Goal: Contribute content: Add original content to the website for others to see

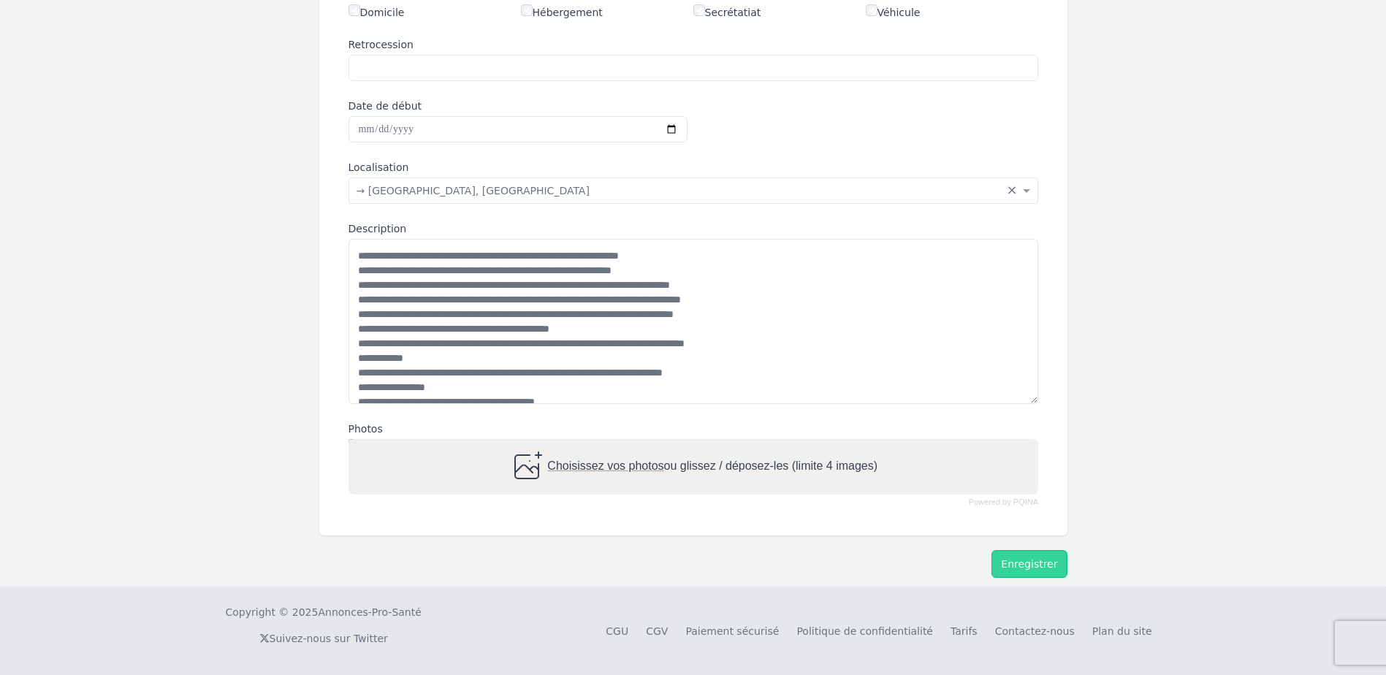
scroll to position [288, 0]
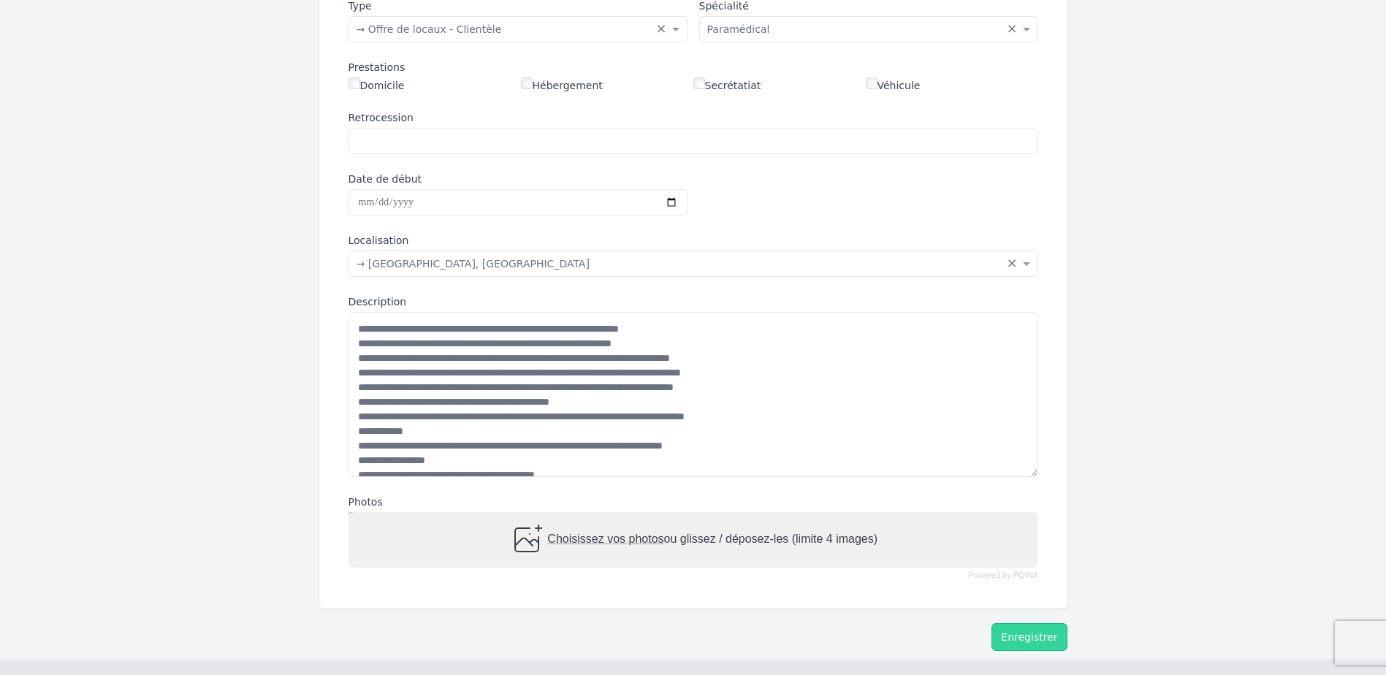
drag, startPoint x: 425, startPoint y: 330, endPoint x: 454, endPoint y: 333, distance: 28.7
click at [454, 333] on textarea "Description" at bounding box center [694, 394] width 690 height 165
click at [472, 329] on textarea "Description" at bounding box center [694, 394] width 690 height 165
drag, startPoint x: 598, startPoint y: 341, endPoint x: 645, endPoint y: 343, distance: 47.5
click at [645, 343] on textarea "Description" at bounding box center [694, 394] width 690 height 165
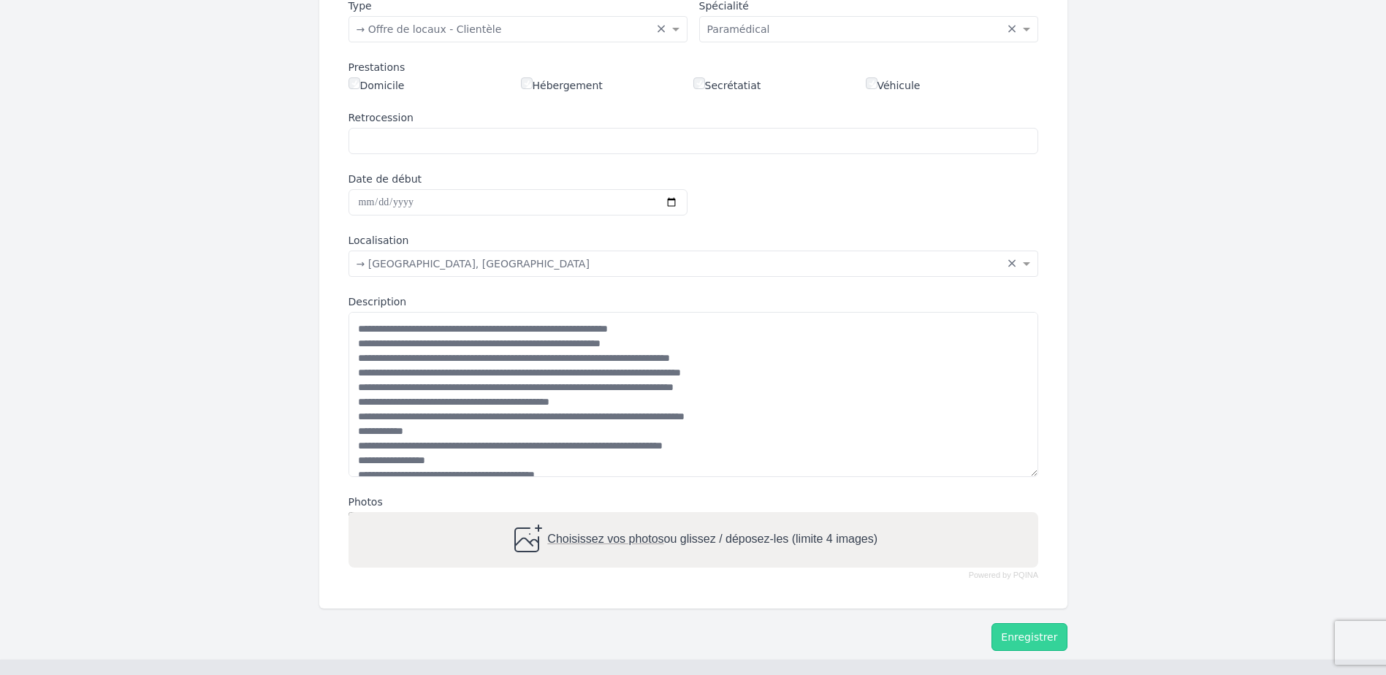
drag, startPoint x: 582, startPoint y: 358, endPoint x: 482, endPoint y: 226, distance: 165.4
click at [482, 226] on div "**********" at bounding box center [693, 258] width 725 height 677
drag, startPoint x: 545, startPoint y: 373, endPoint x: 566, endPoint y: 373, distance: 21.2
click at [566, 373] on textarea "Description" at bounding box center [694, 394] width 690 height 165
click at [719, 370] on textarea "Description" at bounding box center [694, 394] width 690 height 165
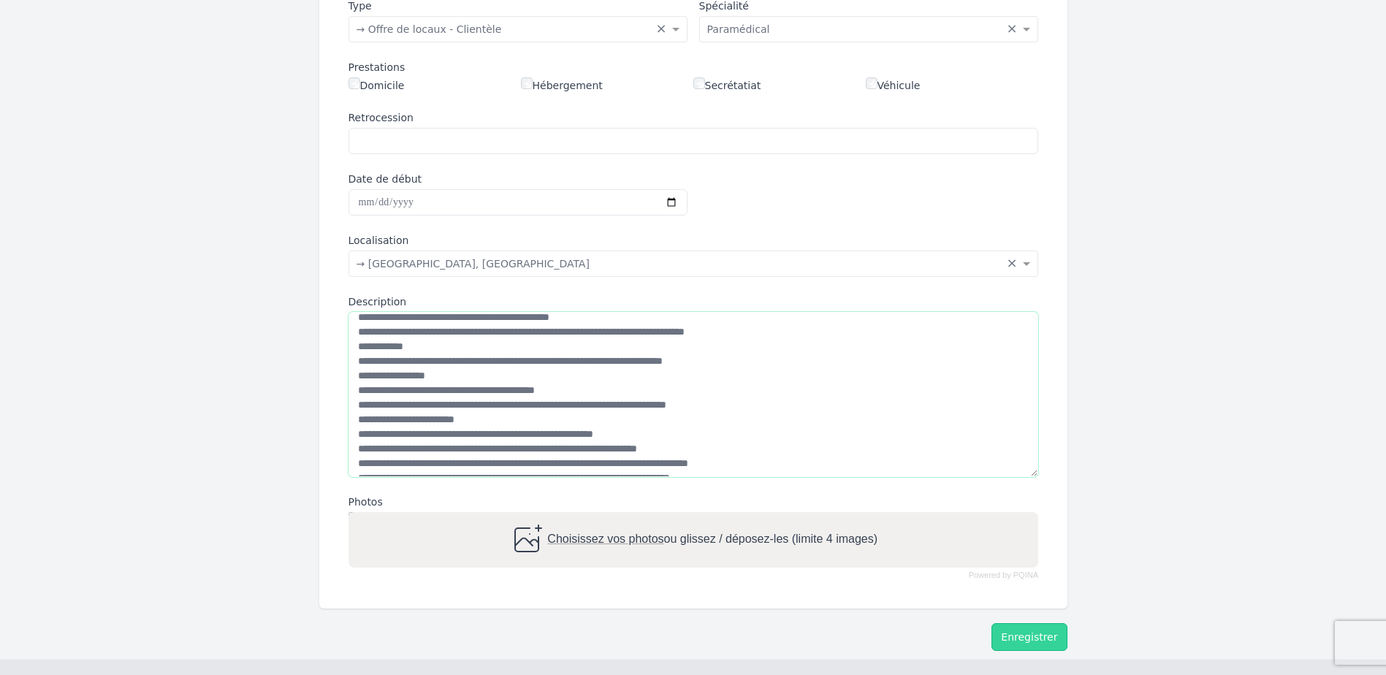
scroll to position [146, 0]
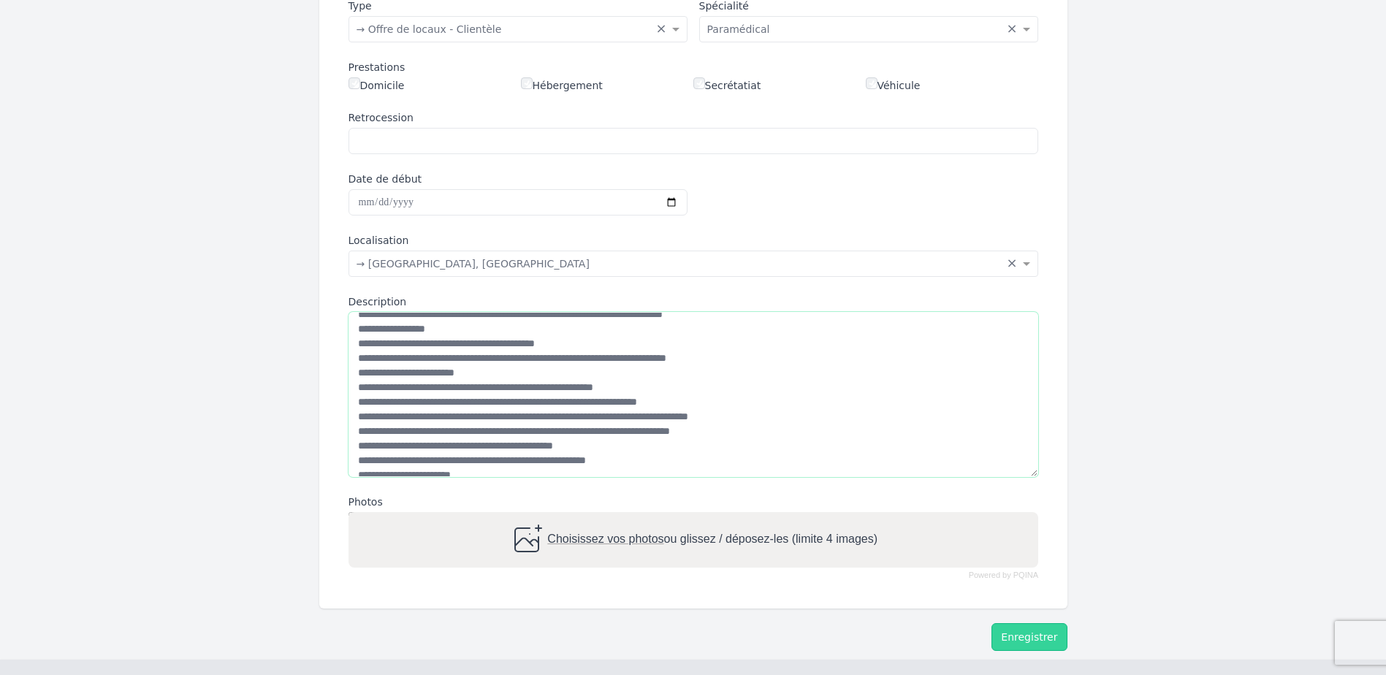
click at [376, 359] on textarea "Description" at bounding box center [694, 394] width 690 height 165
drag, startPoint x: 445, startPoint y: 362, endPoint x: 471, endPoint y: 359, distance: 26.5
click at [471, 359] on textarea "Description" at bounding box center [694, 394] width 690 height 165
click at [469, 359] on textarea "Description" at bounding box center [694, 394] width 690 height 165
click at [442, 360] on textarea "Description" at bounding box center [694, 394] width 690 height 165
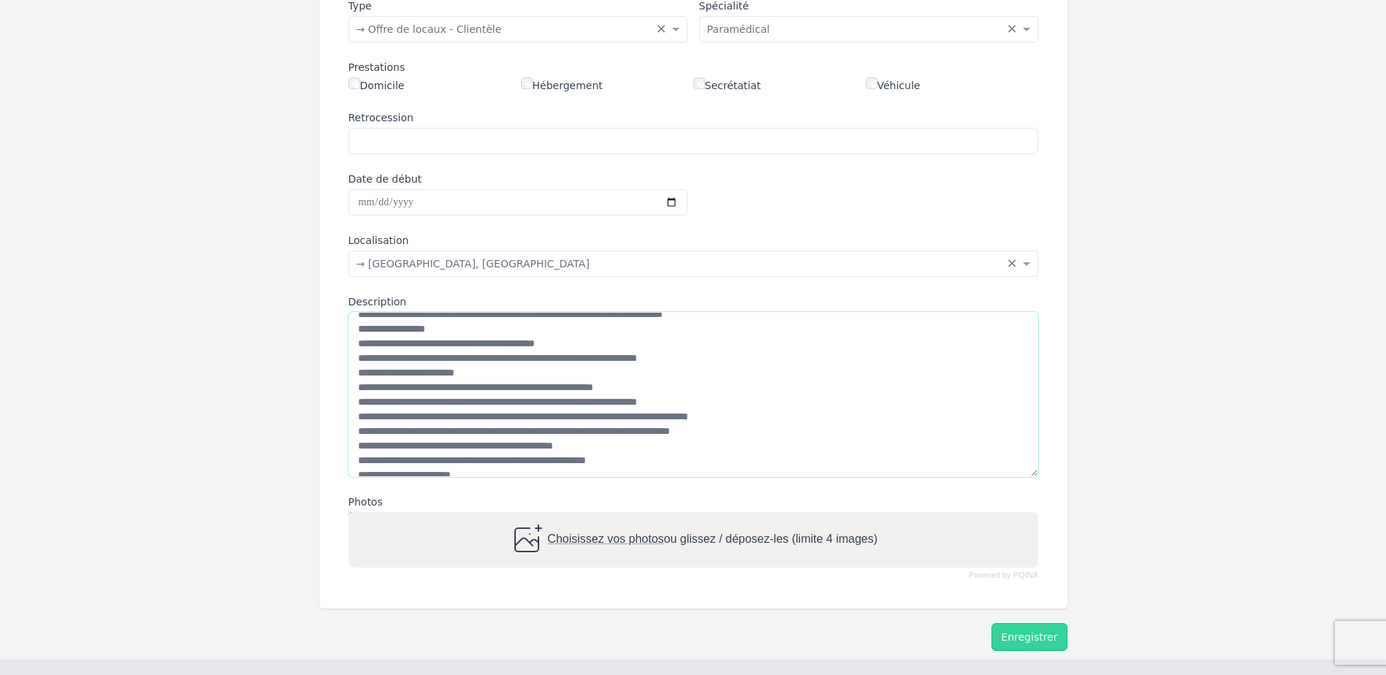
drag, startPoint x: 442, startPoint y: 360, endPoint x: 454, endPoint y: 358, distance: 11.8
click at [454, 358] on textarea "Description" at bounding box center [694, 394] width 690 height 165
click at [508, 359] on textarea "Description" at bounding box center [694, 394] width 690 height 165
click at [608, 411] on textarea "Description" at bounding box center [694, 394] width 690 height 165
click at [357, 446] on textarea "Description" at bounding box center [694, 394] width 690 height 165
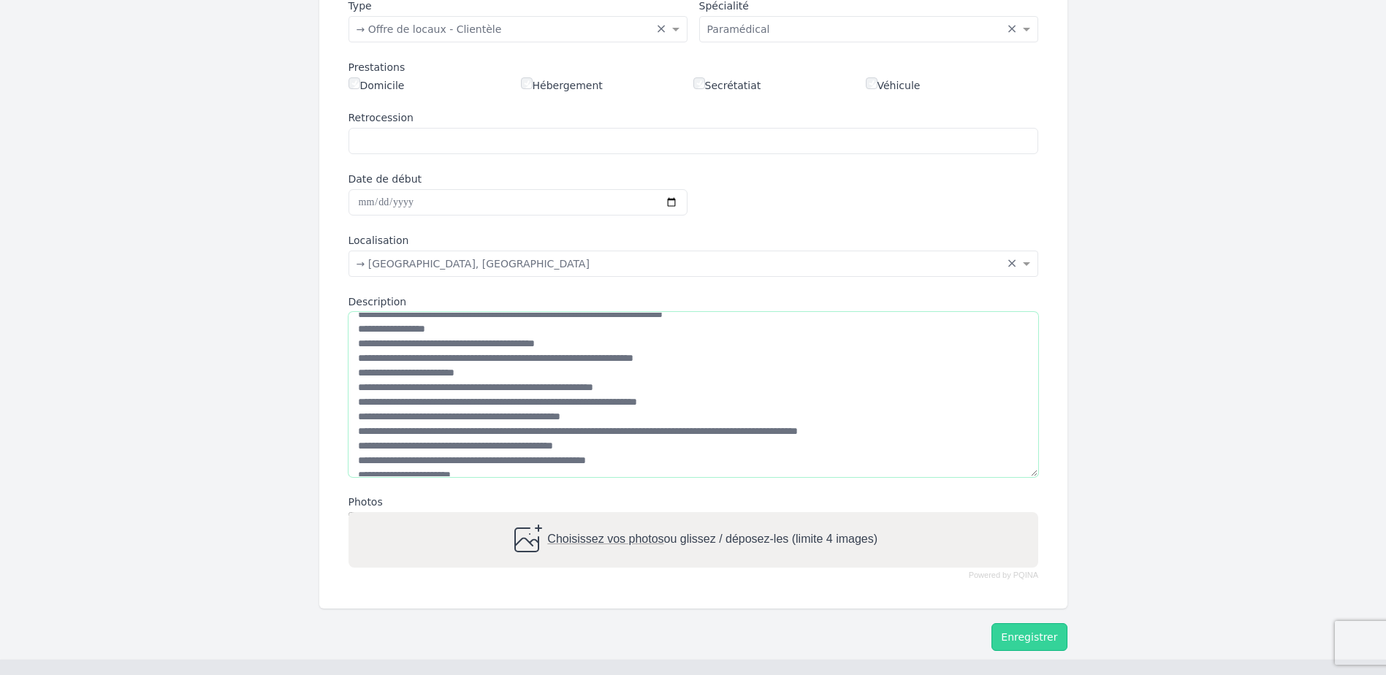
scroll to position [175, 0]
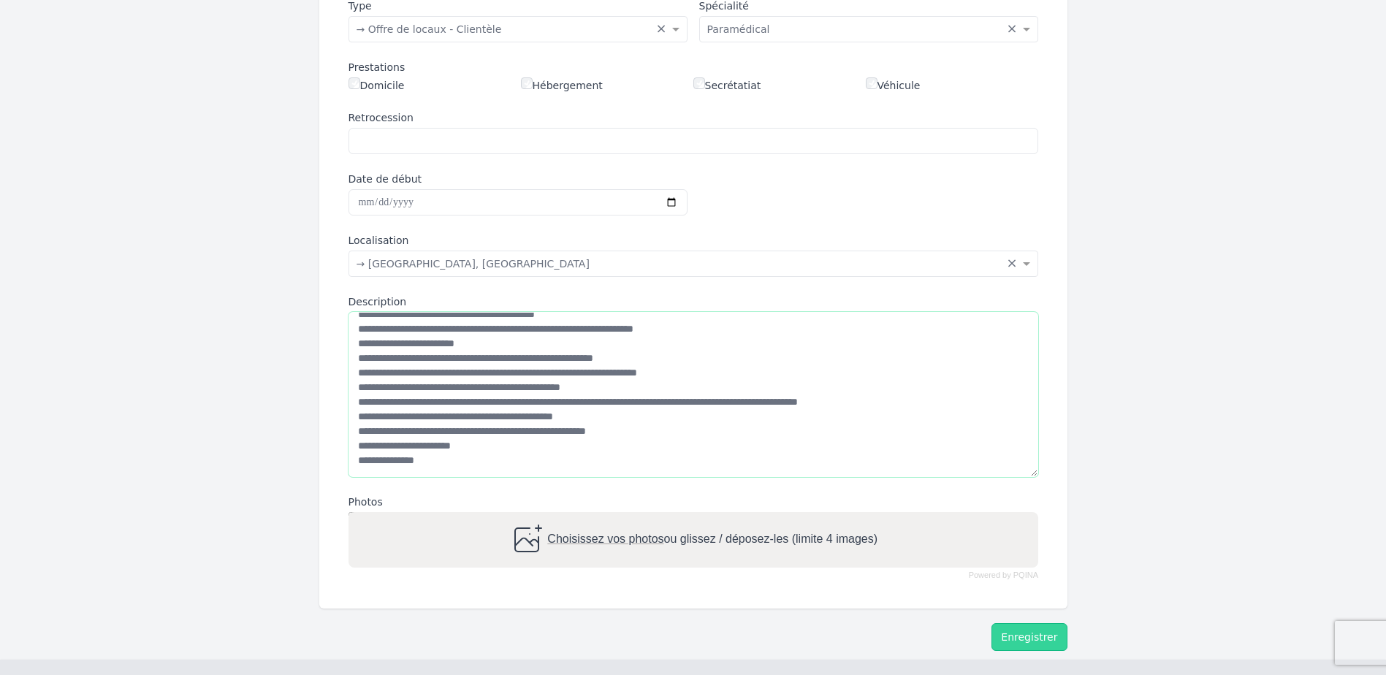
drag, startPoint x: 359, startPoint y: 428, endPoint x: 438, endPoint y: 461, distance: 86.2
click at [438, 461] on textarea "Description" at bounding box center [694, 394] width 690 height 165
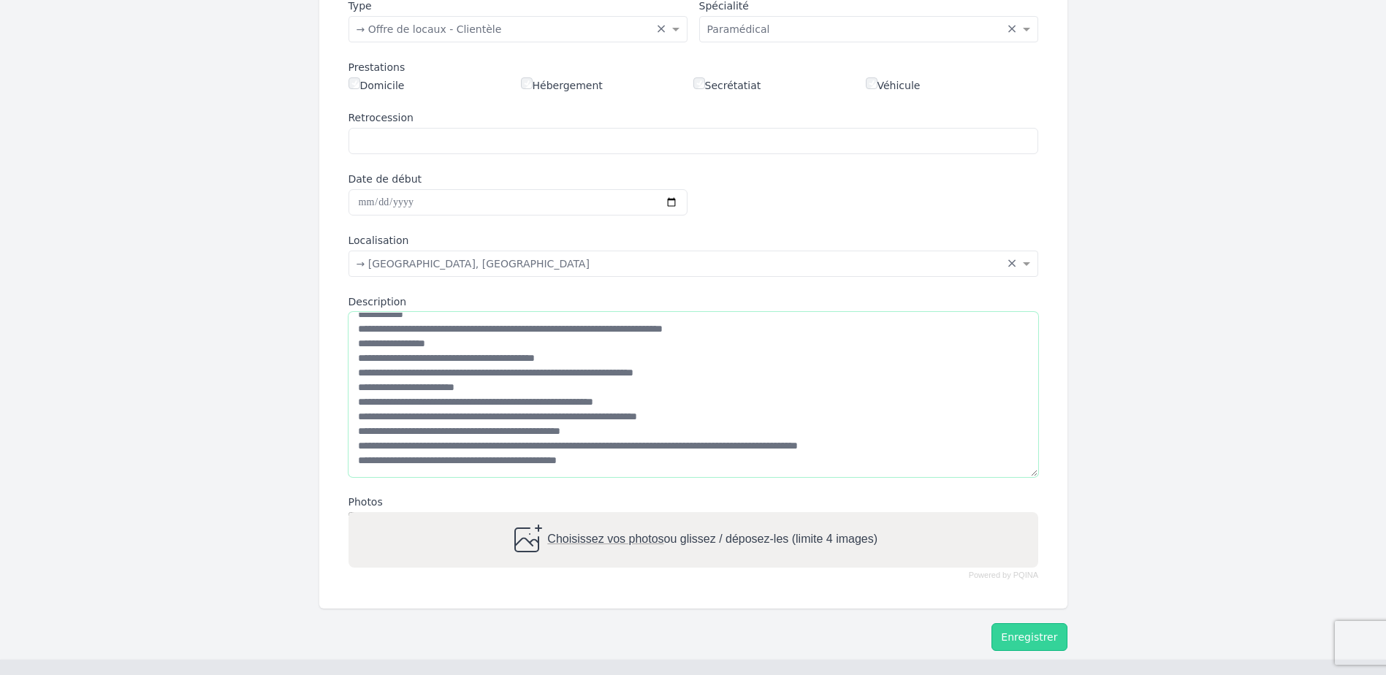
scroll to position [146, 0]
type textarea "**********"
click at [592, 536] on span "Choisissez vos photos" at bounding box center [605, 539] width 116 height 12
click at [592, 517] on input "Choisissez vos photos ou glissez / déposez-les (limite 4 images)" at bounding box center [694, 514] width 690 height 4
type input "**********"
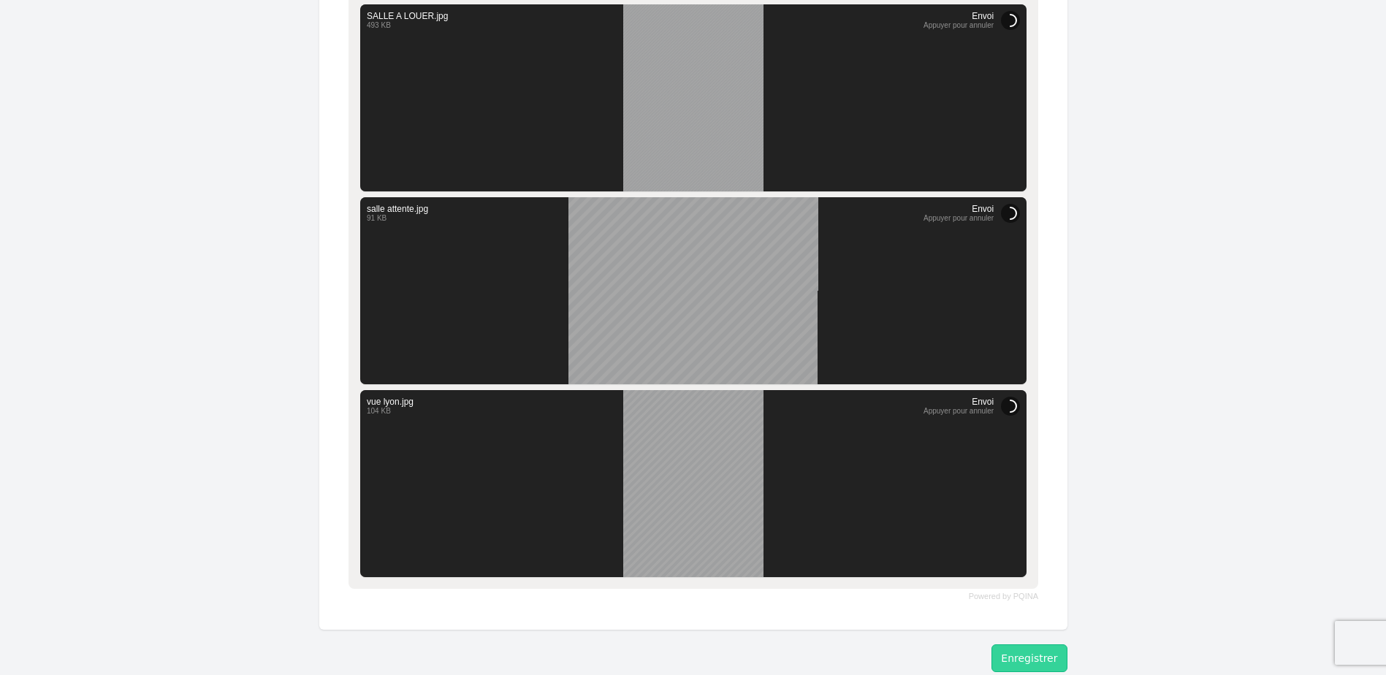
scroll to position [946, 0]
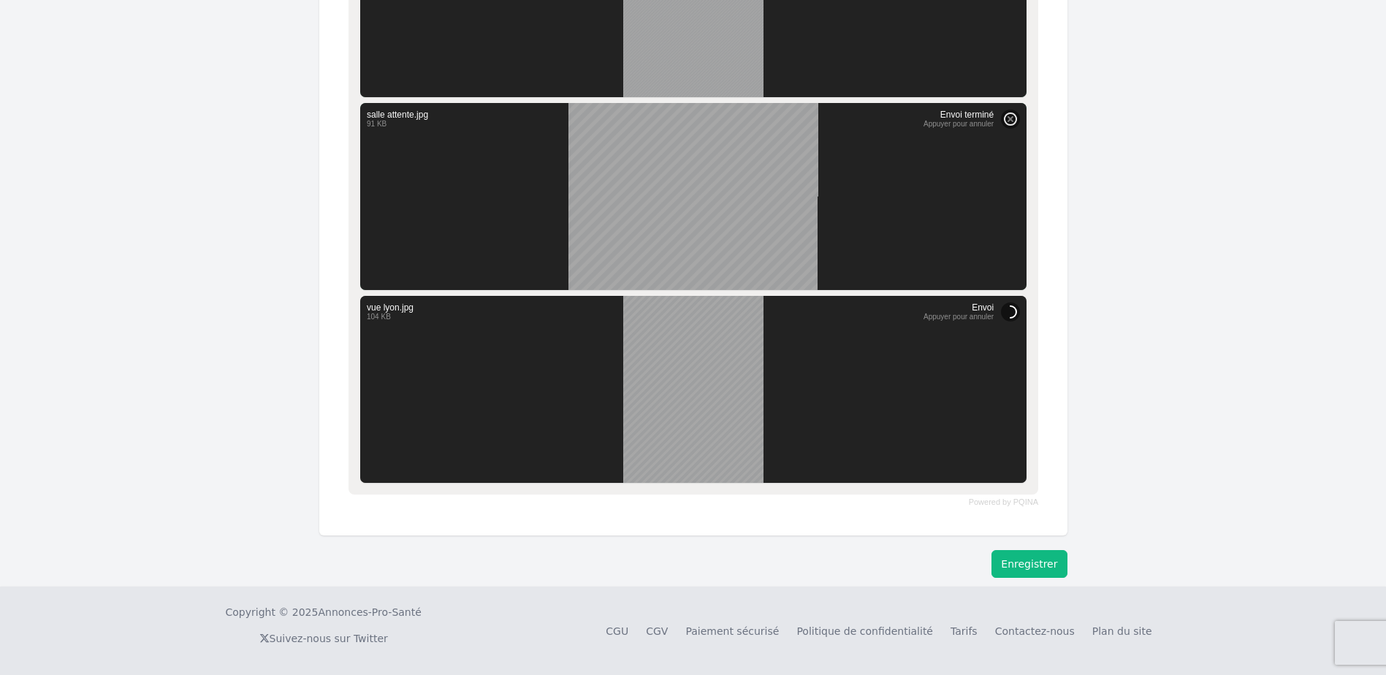
click at [1038, 568] on button "Enregistrer" at bounding box center [1029, 564] width 75 height 28
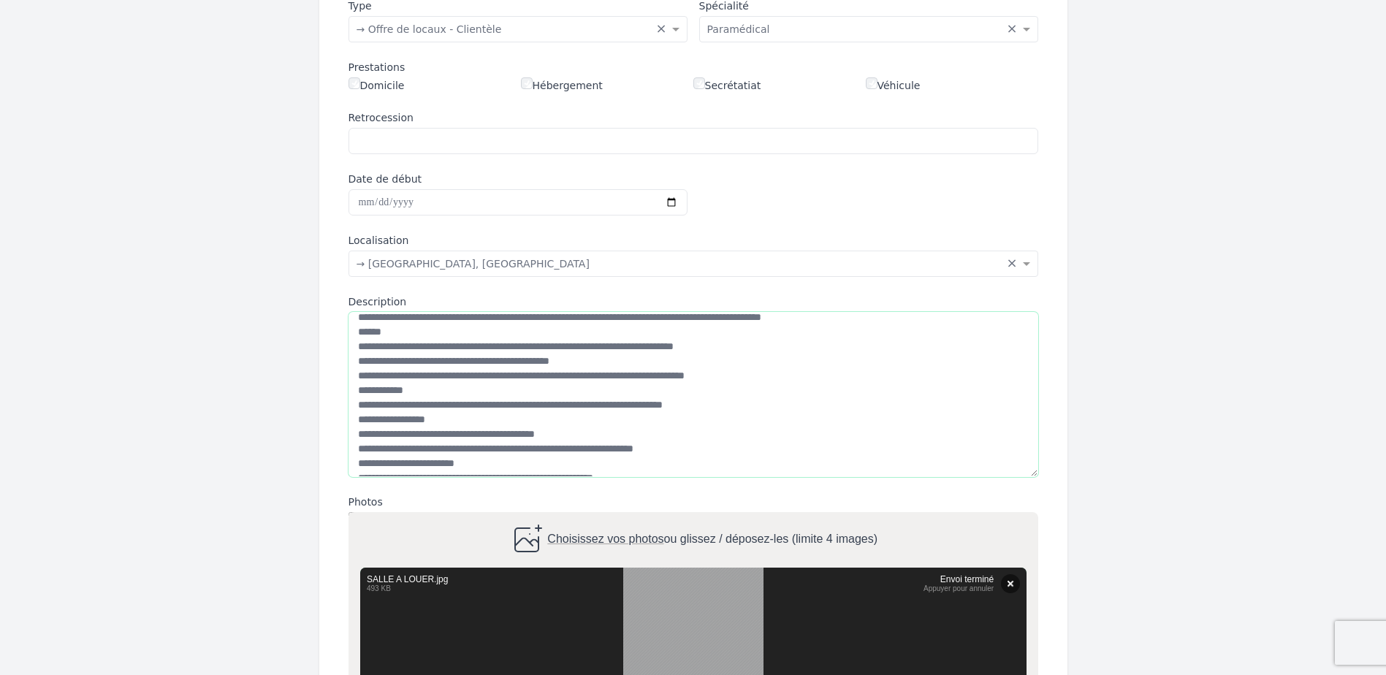
scroll to position [146, 0]
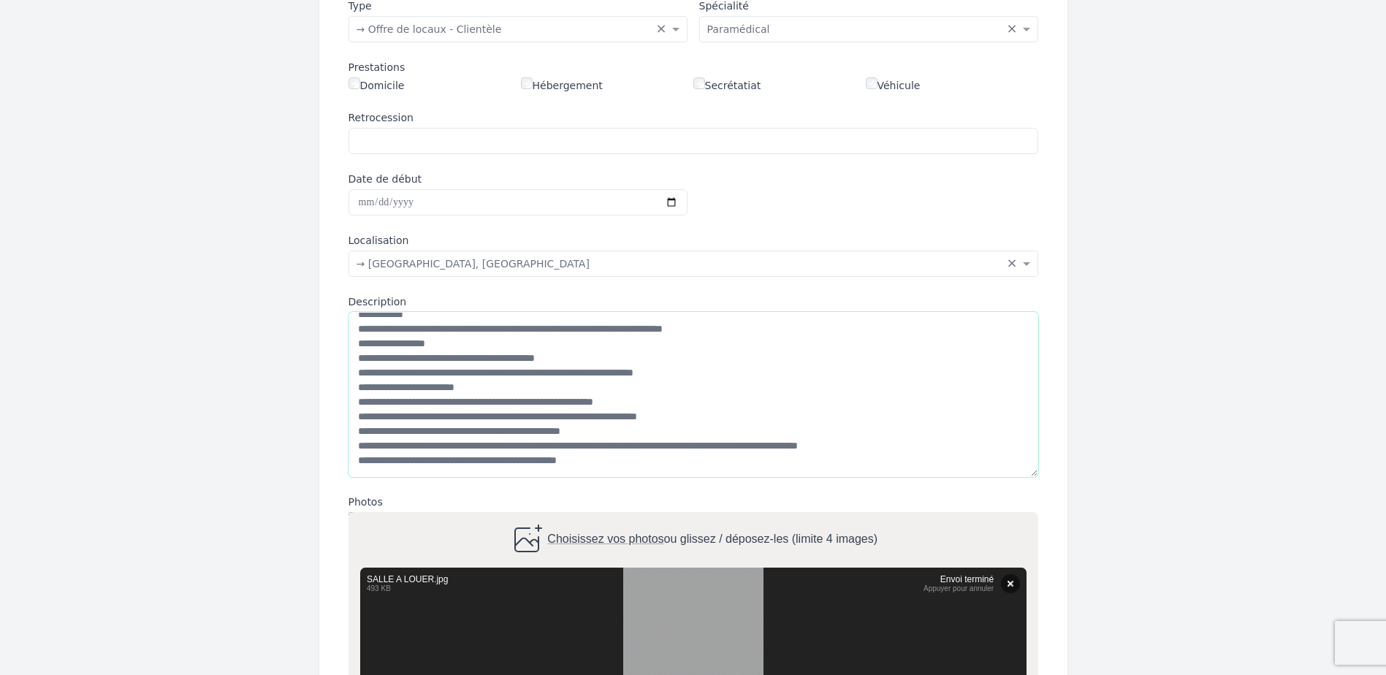
drag, startPoint x: 359, startPoint y: 330, endPoint x: 631, endPoint y: 449, distance: 297.5
click at [631, 449] on textarea "Description" at bounding box center [694, 394] width 690 height 165
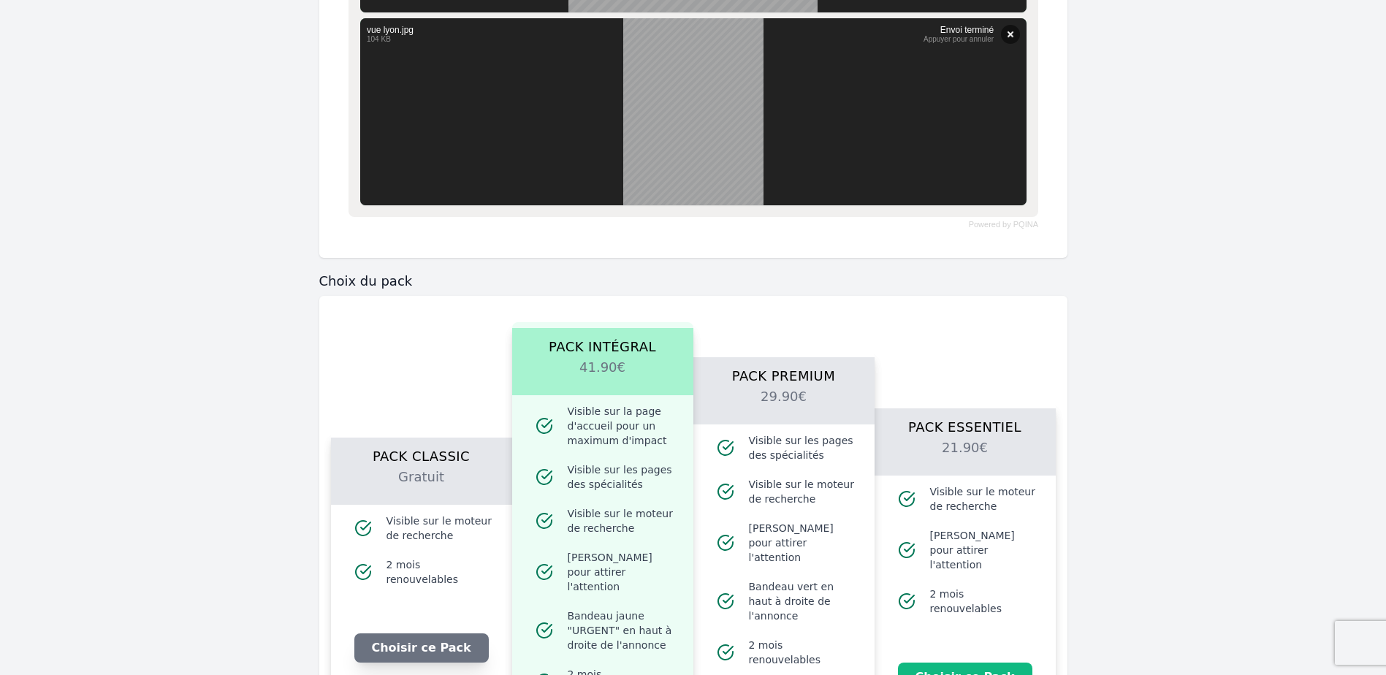
scroll to position [1384, 0]
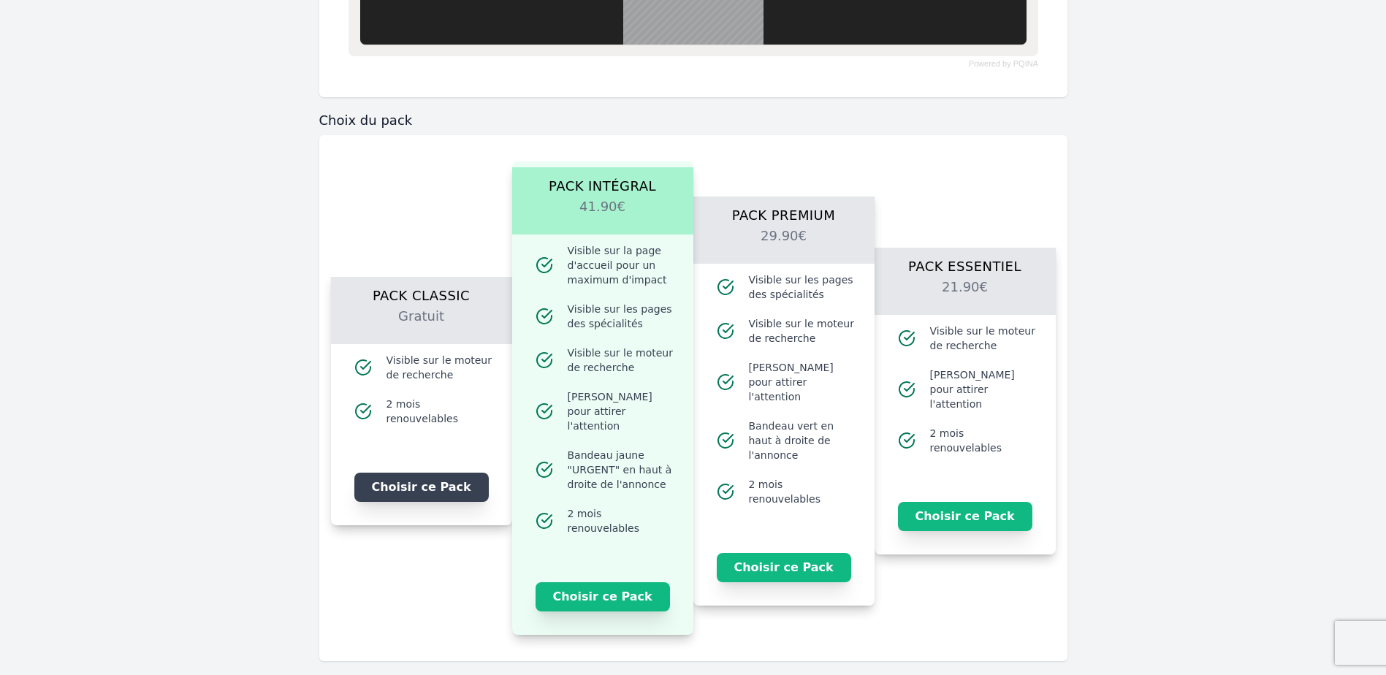
click at [408, 475] on button "Choisir ce Pack" at bounding box center [421, 487] width 134 height 29
click at [413, 486] on button "Je choisis ce Pack" at bounding box center [421, 487] width 134 height 29
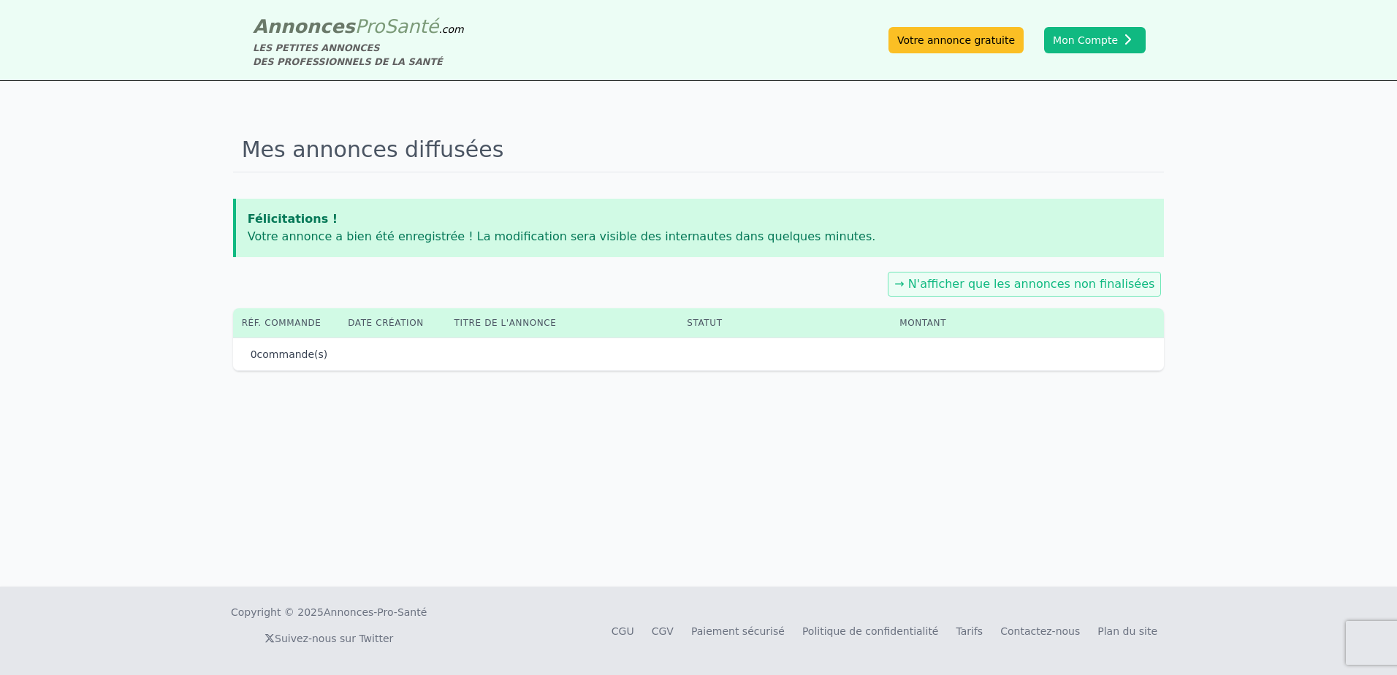
click at [417, 472] on div "Mes annonces diffusées Félicitations ! Votre annonce a bien été enregistrée ! L…" at bounding box center [698, 334] width 1397 height 506
